Goal: Find specific page/section: Find specific page/section

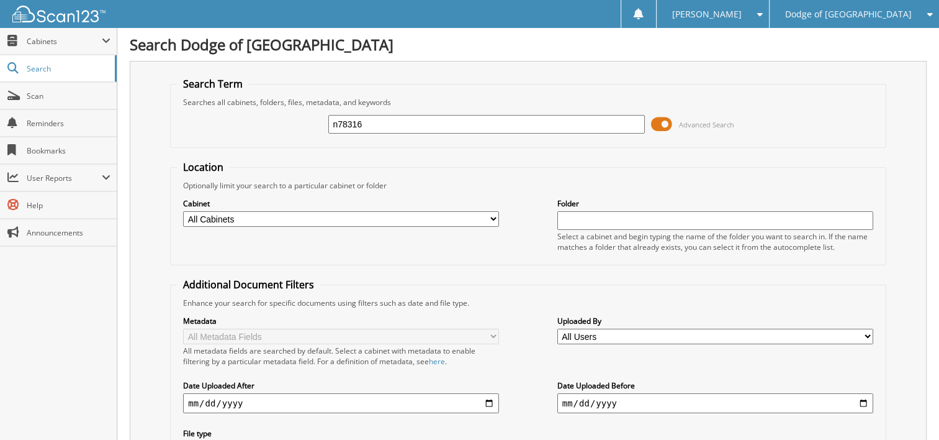
click at [432, 115] on input "n78316" at bounding box center [486, 124] width 316 height 19
type input "u6807"
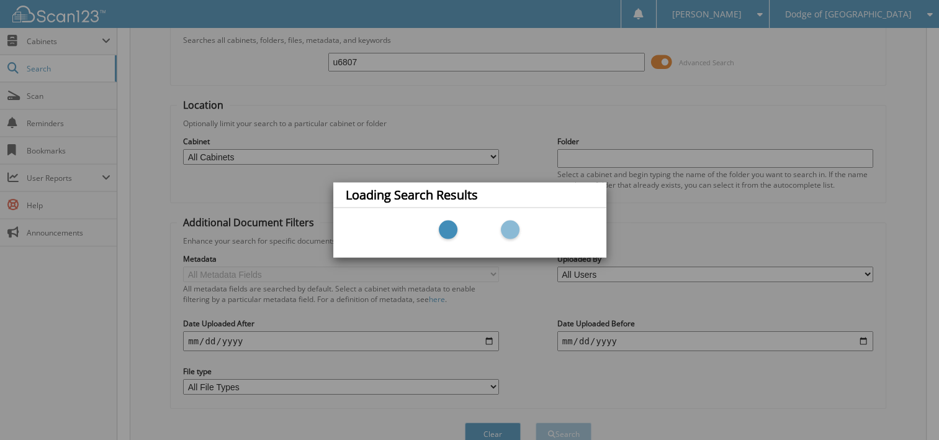
scroll to position [119, 0]
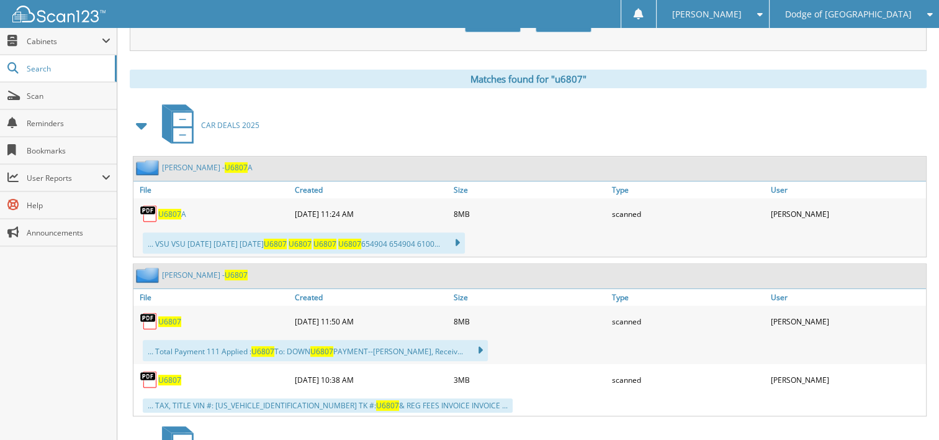
scroll to position [497, 0]
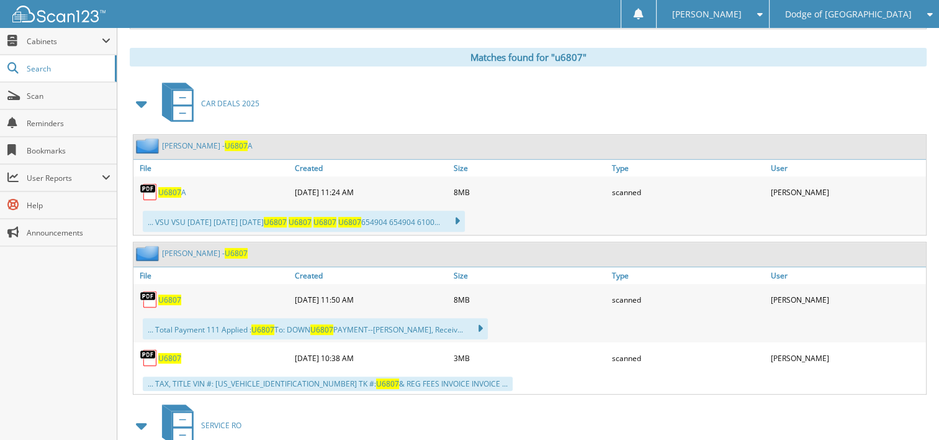
click at [156, 298] on div "U6807 [DATE] 11:50 AM 8MB scanned" at bounding box center [530, 299] width 793 height 31
click at [167, 294] on span "U6807" at bounding box center [169, 299] width 23 height 11
